Goal: Task Accomplishment & Management: Manage account settings

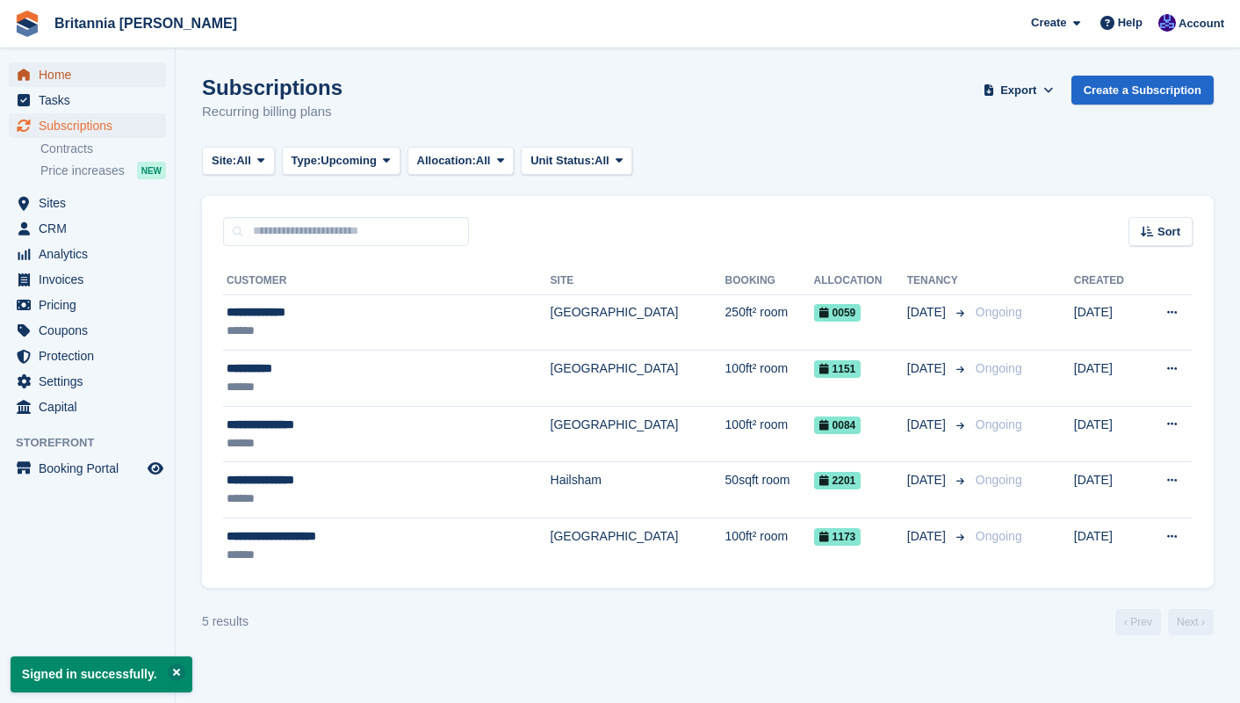
click at [63, 74] on span "Home" at bounding box center [91, 74] width 105 height 25
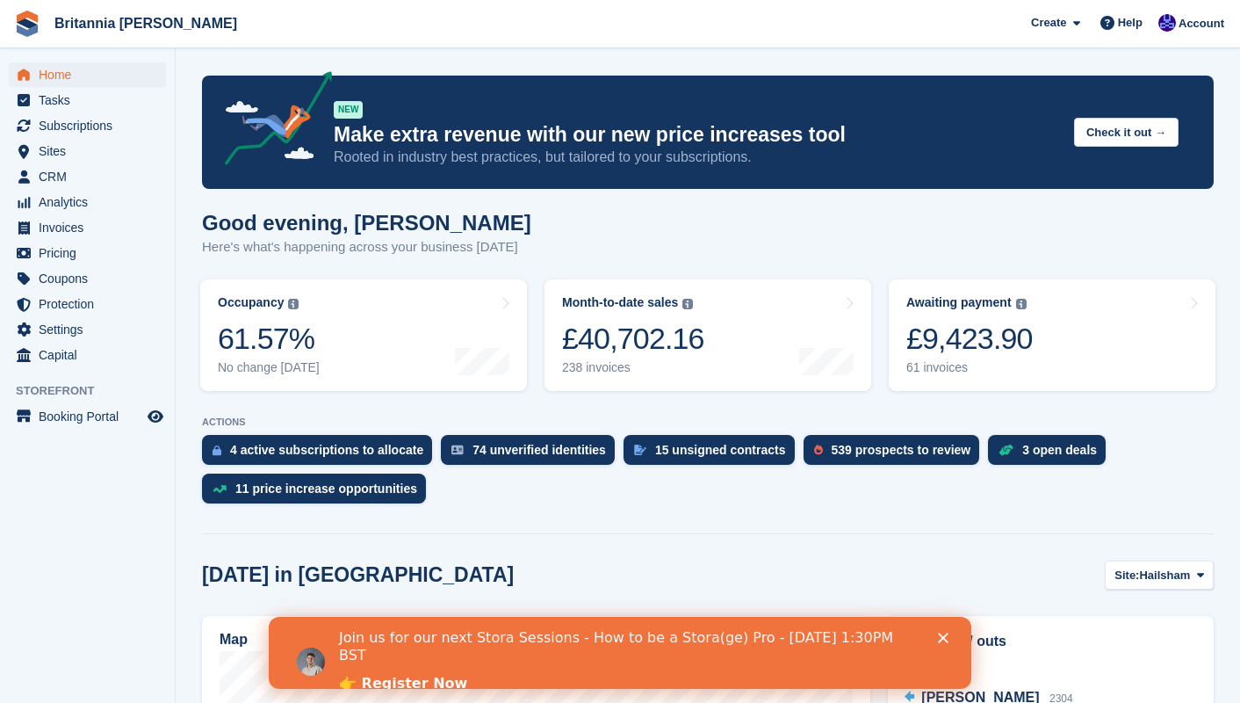
click at [944, 634] on icon "Close" at bounding box center [943, 638] width 11 height 11
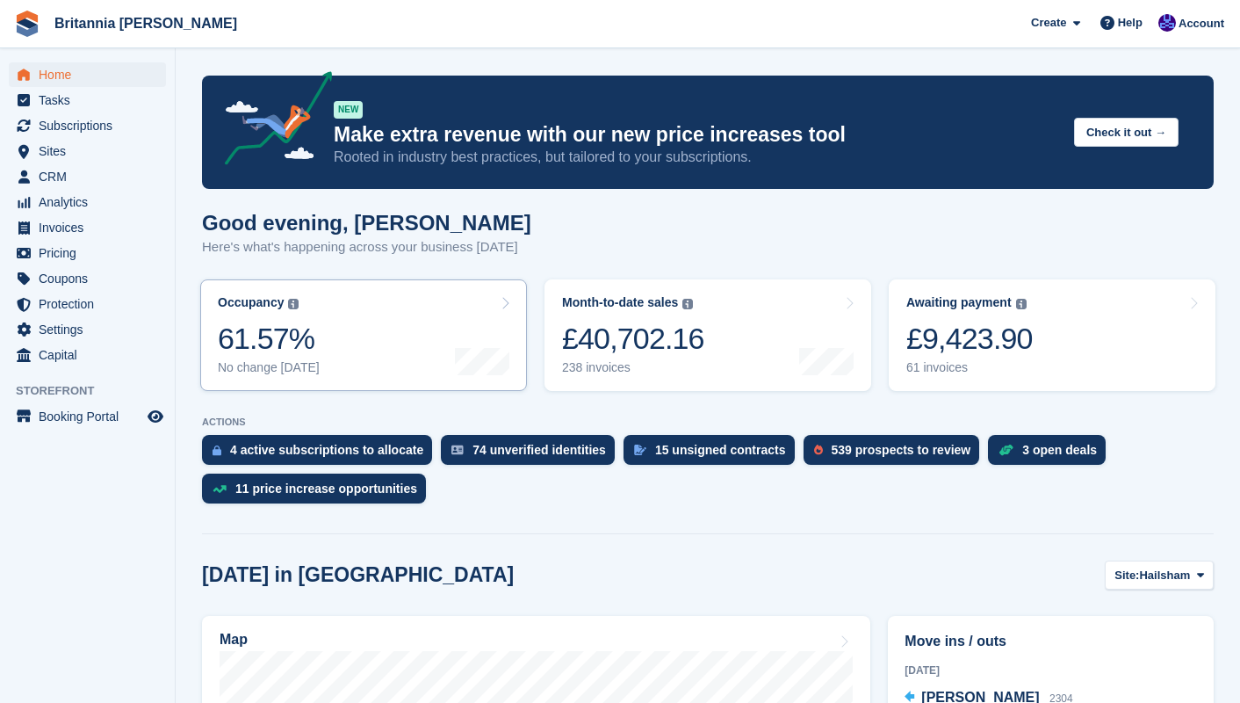
click at [425, 320] on link "Occupancy The percentage of all currently allocated units in terms of area. Inc…" at bounding box center [363, 335] width 327 height 112
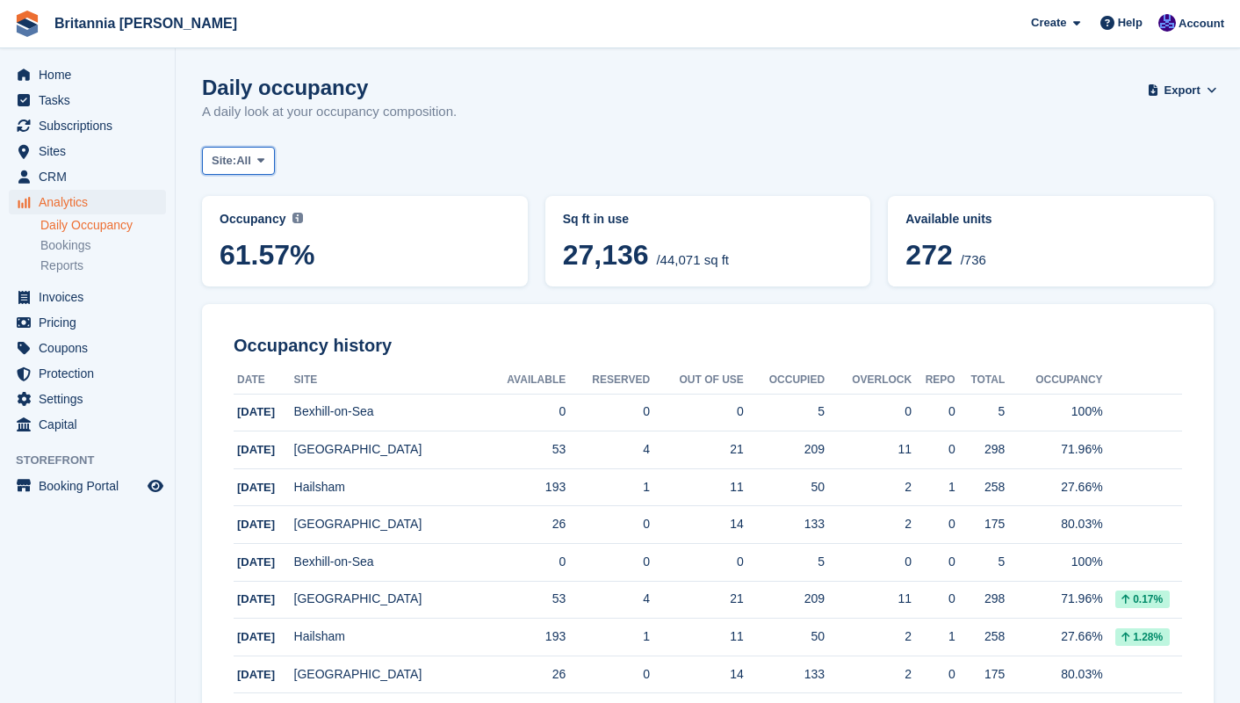
click at [264, 163] on icon at bounding box center [260, 160] width 7 height 11
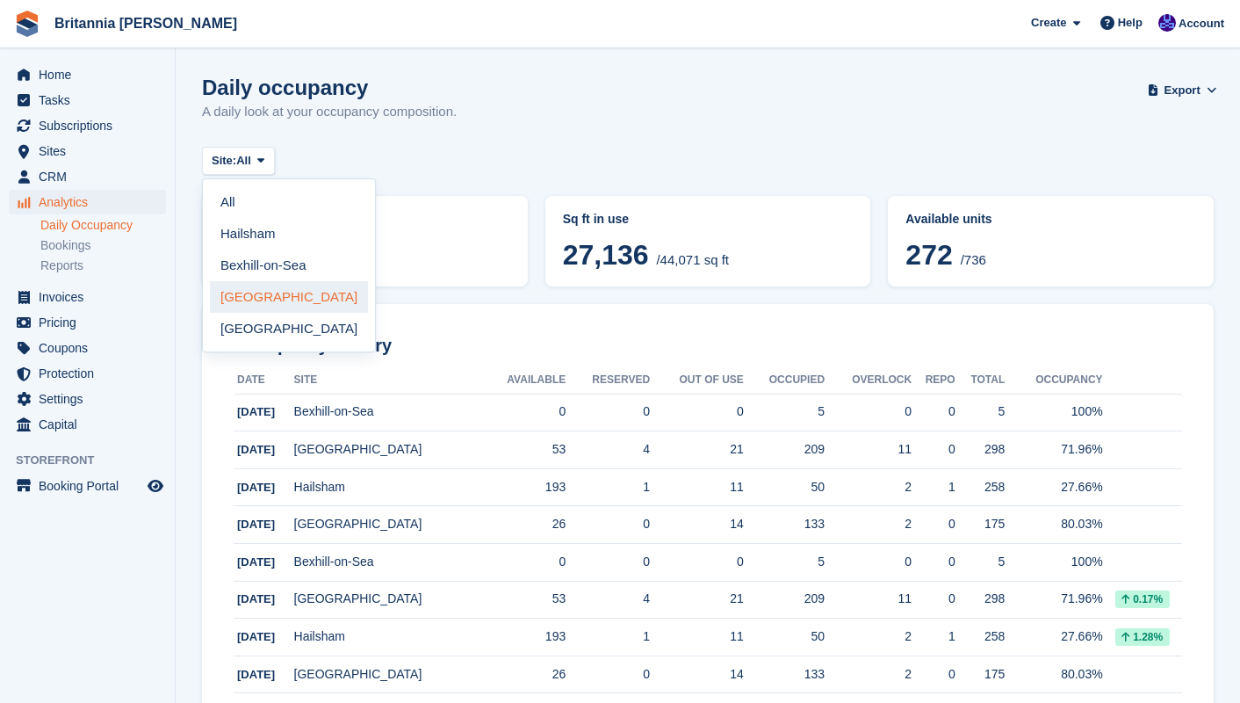
click at [282, 284] on link "[GEOGRAPHIC_DATA]" at bounding box center [289, 297] width 158 height 32
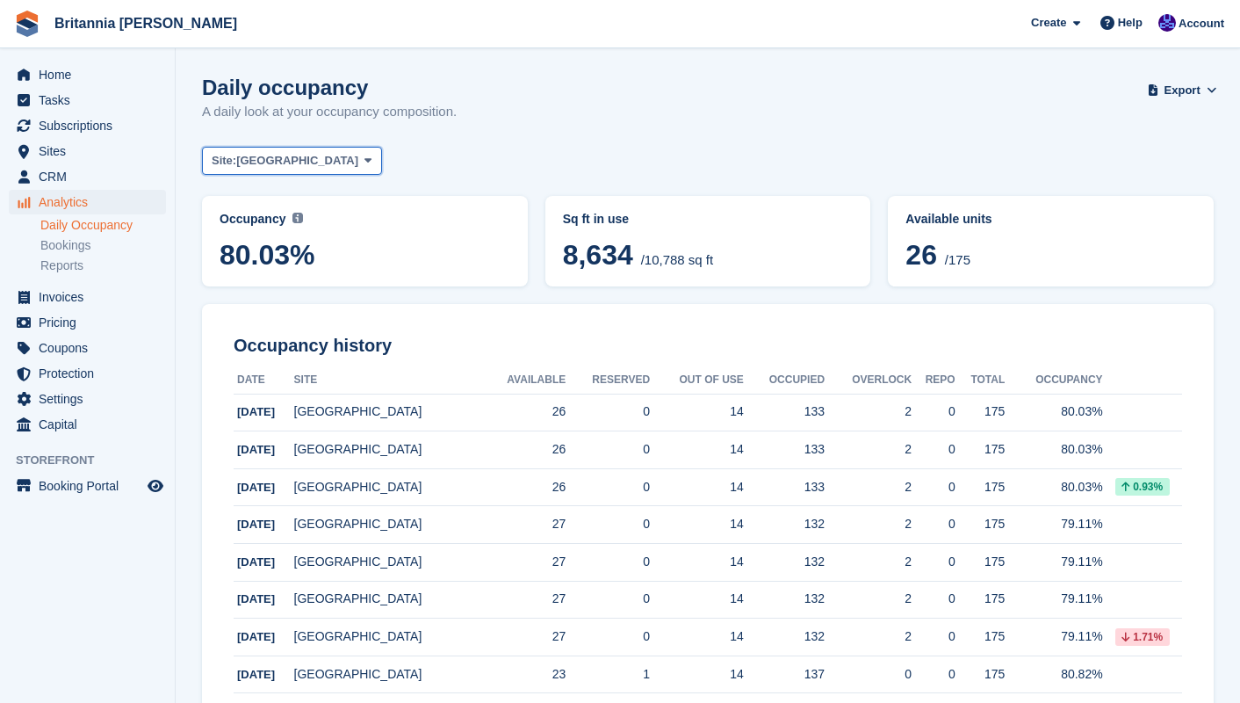
click at [296, 161] on button "Site: Newhaven" at bounding box center [292, 161] width 180 height 29
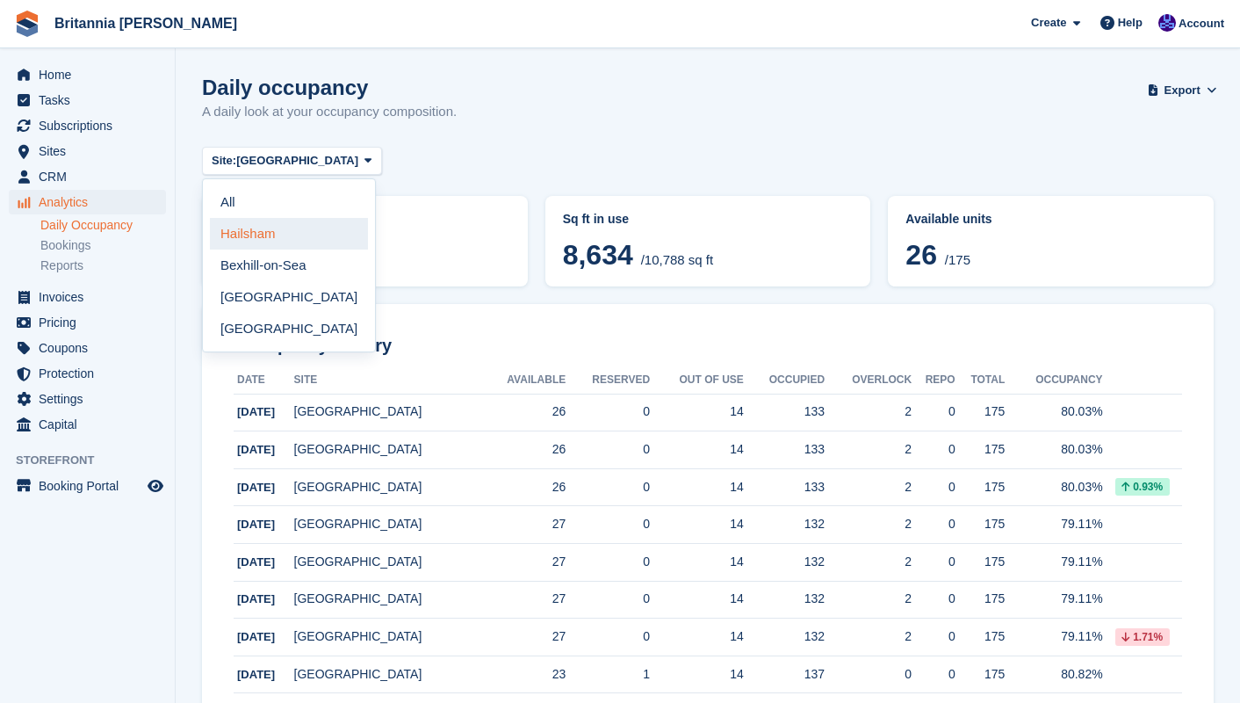
click at [286, 240] on link "Hailsham" at bounding box center [289, 234] width 158 height 32
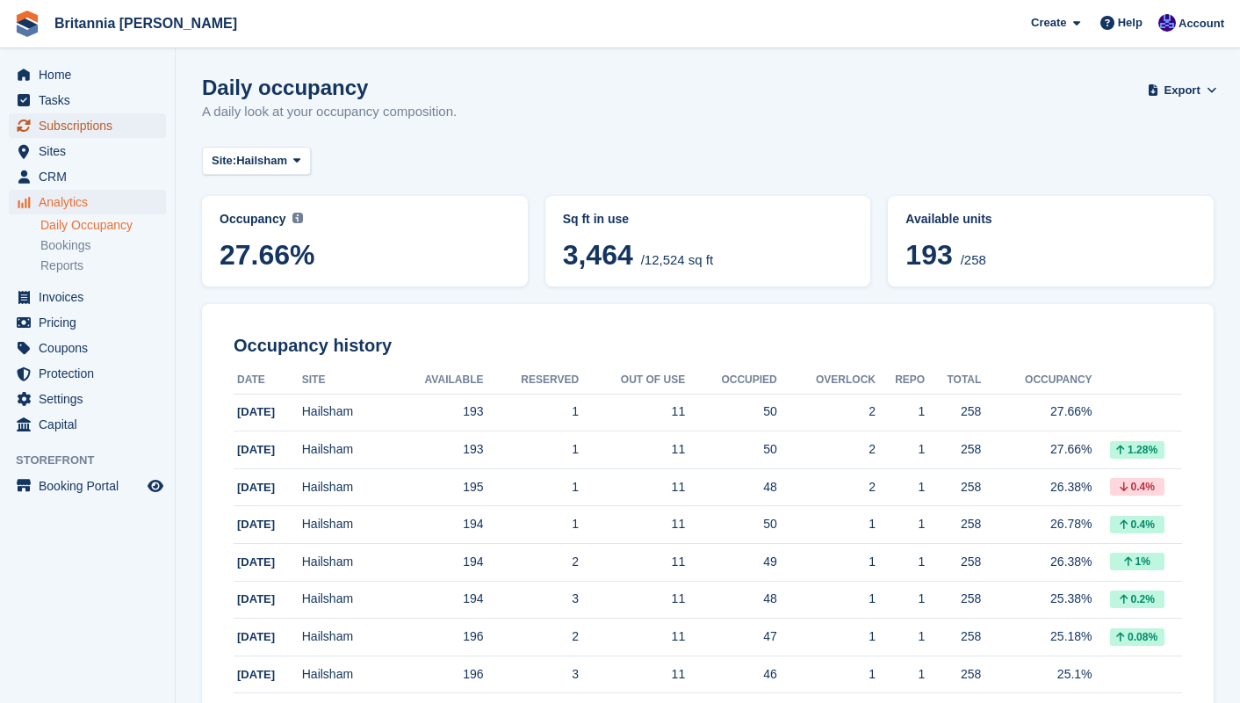
click at [88, 133] on span "Subscriptions" at bounding box center [91, 125] width 105 height 25
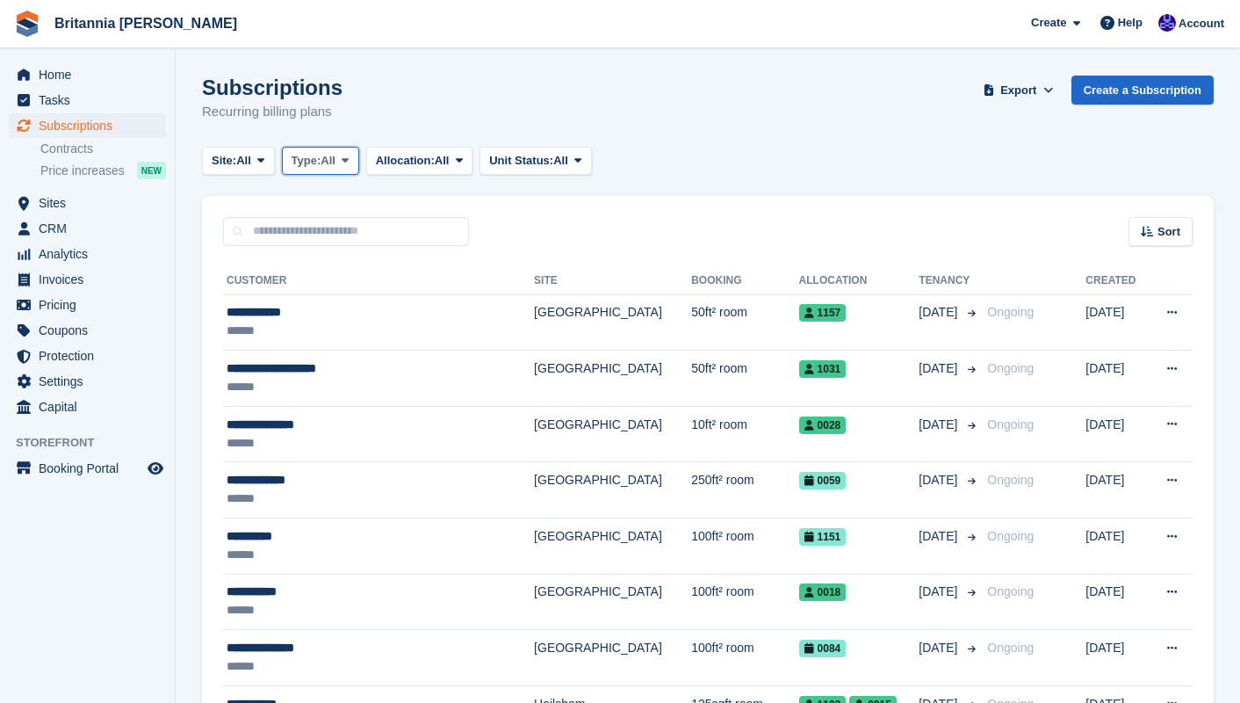
click at [343, 160] on span at bounding box center [345, 161] width 14 height 14
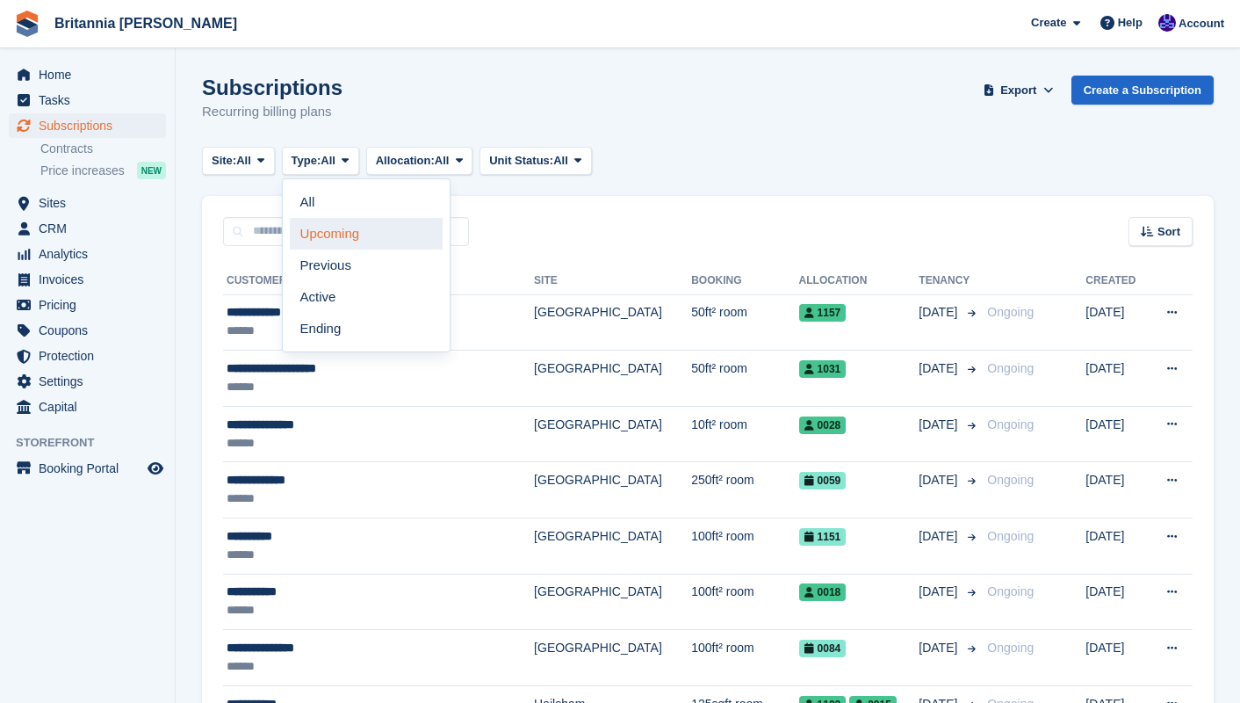
click at [333, 226] on link "Upcoming" at bounding box center [366, 234] width 153 height 32
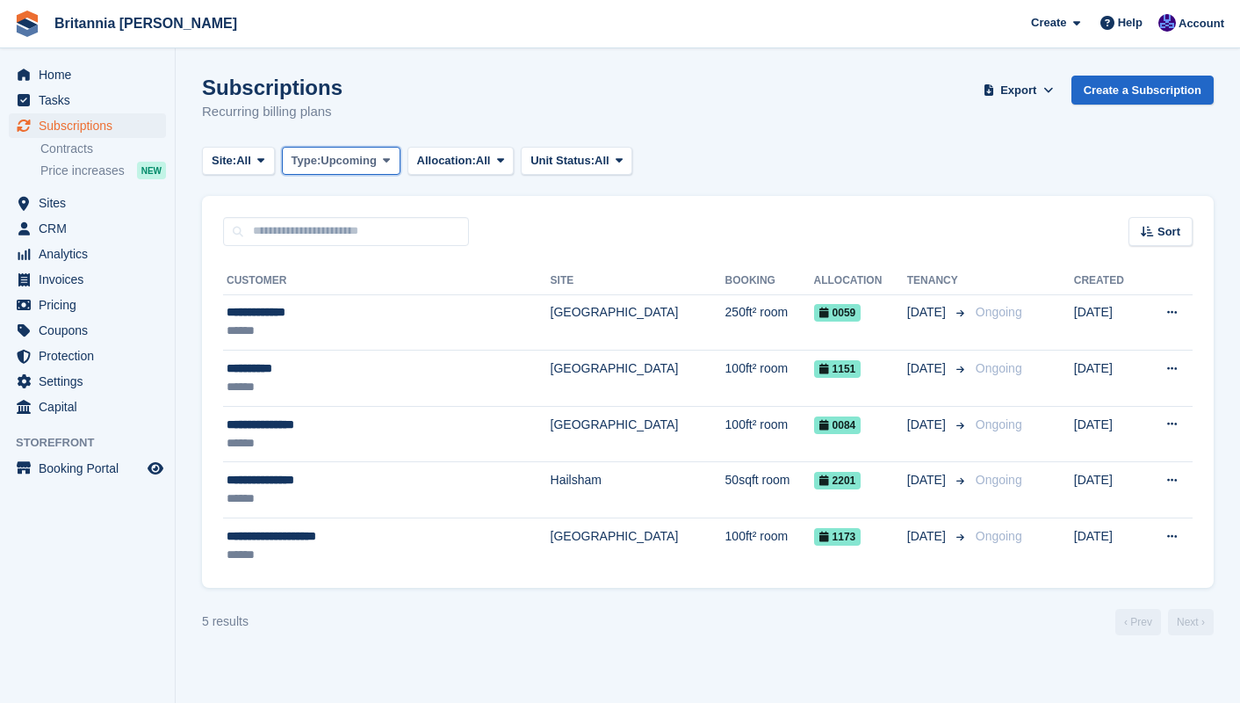
click at [383, 158] on button "Type: Upcoming" at bounding box center [341, 161] width 119 height 29
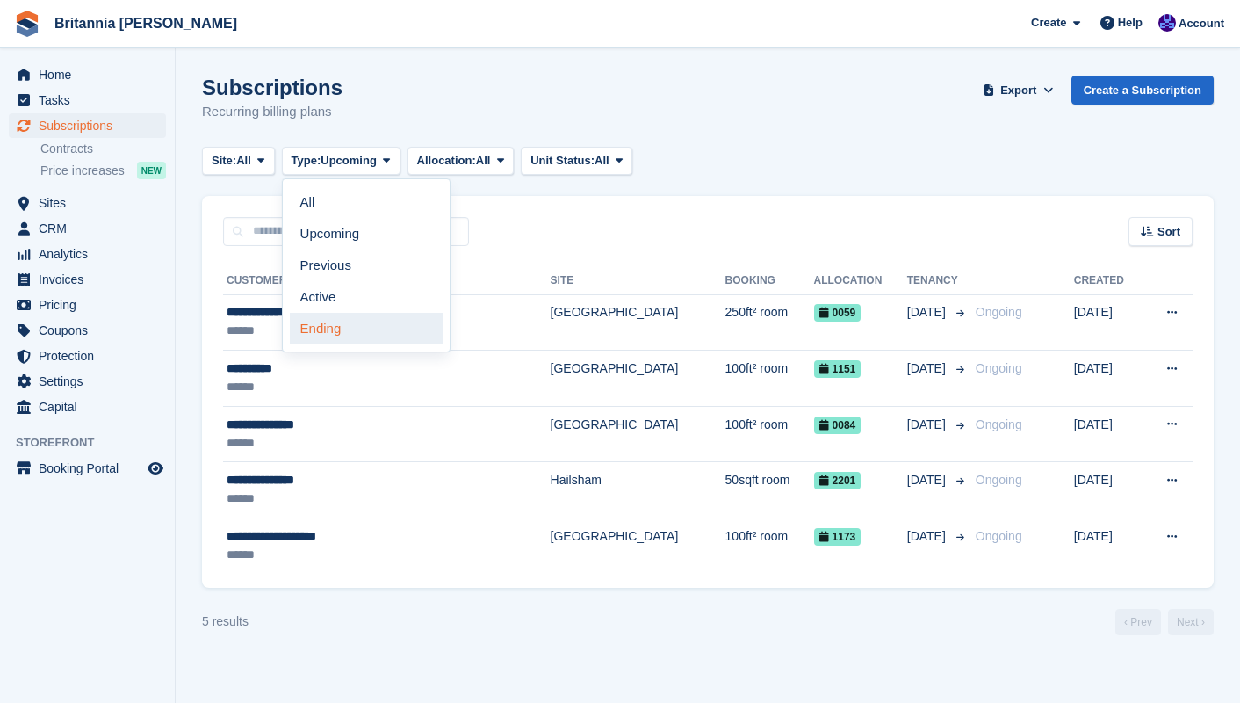
click at [329, 322] on link "Ending" at bounding box center [366, 329] width 153 height 32
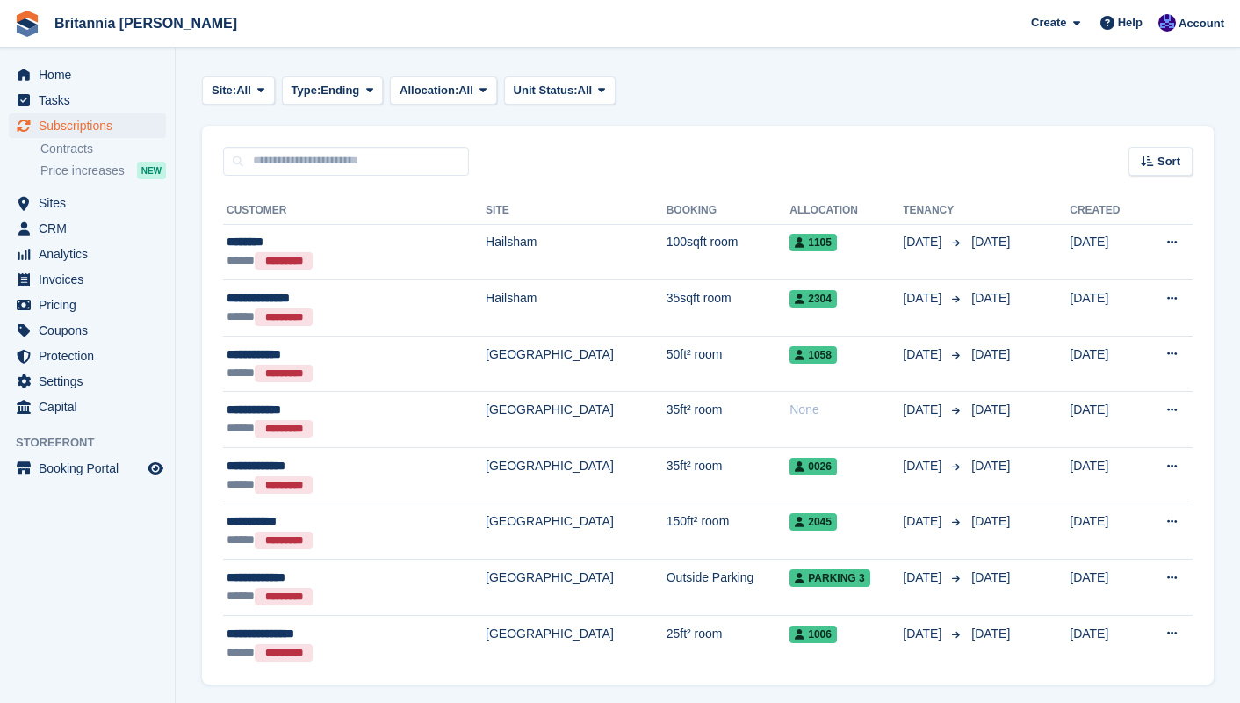
scroll to position [105, 0]
